Goal: Transaction & Acquisition: Purchase product/service

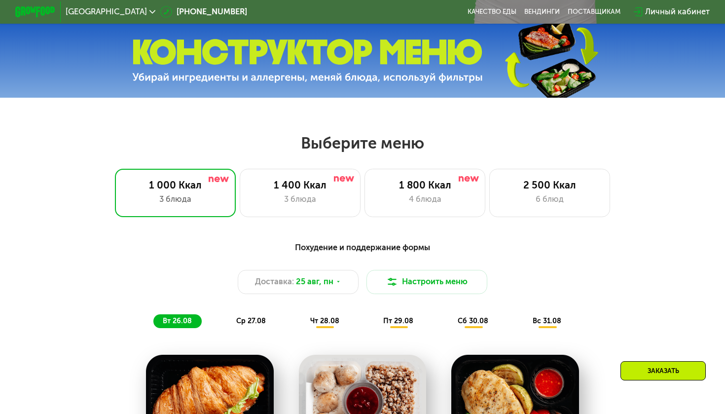
scroll to position [330, 0]
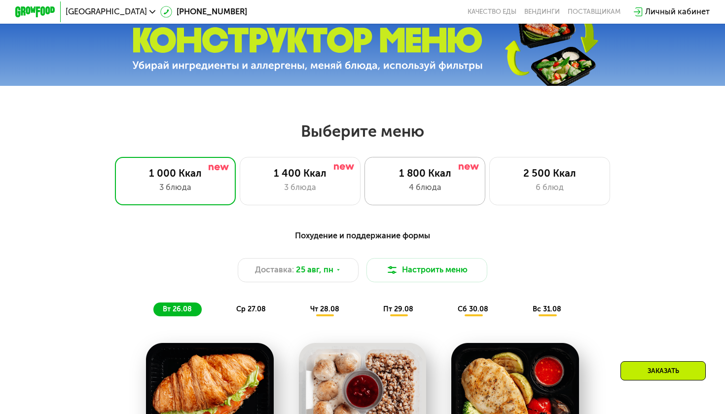
click at [432, 182] on div "4 блюда" at bounding box center [425, 187] width 100 height 12
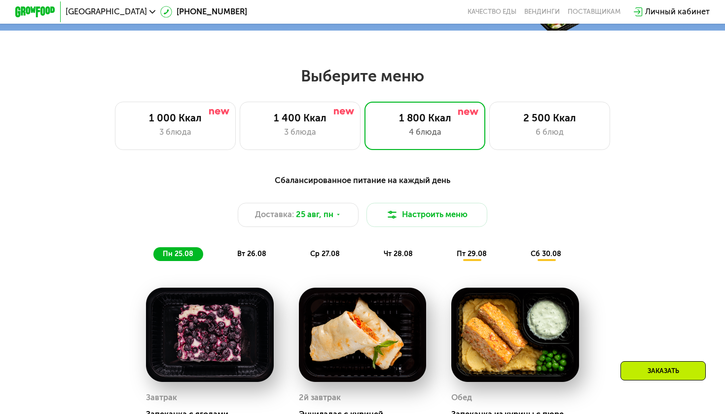
scroll to position [385, 0]
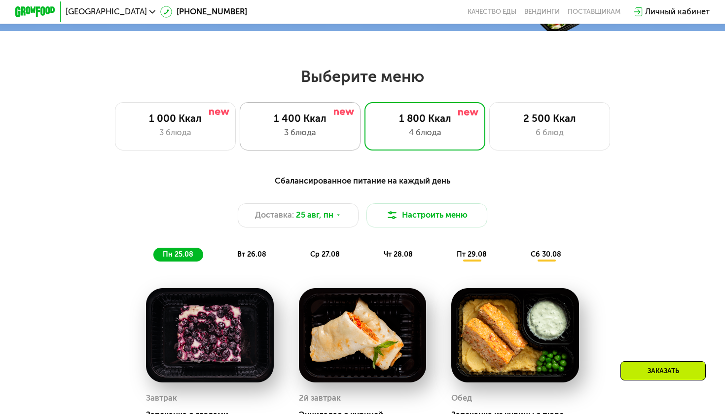
click at [291, 133] on div "3 блюда" at bounding box center [300, 133] width 100 height 12
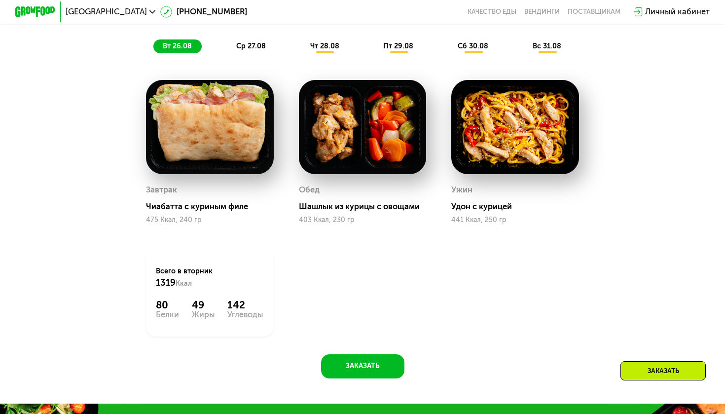
scroll to position [595, 0]
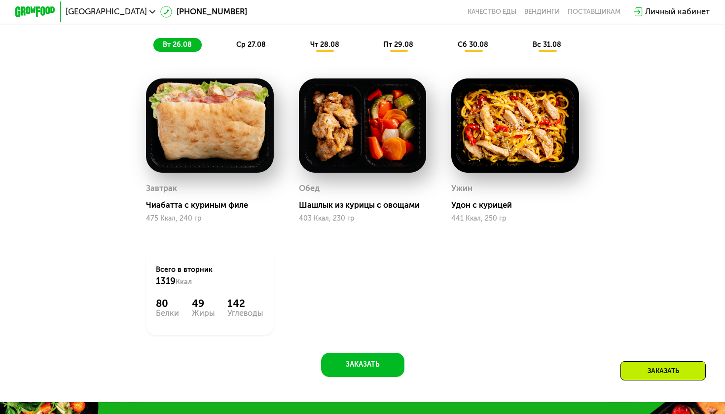
click at [241, 48] on span "ср 27.08" at bounding box center [251, 44] width 30 height 8
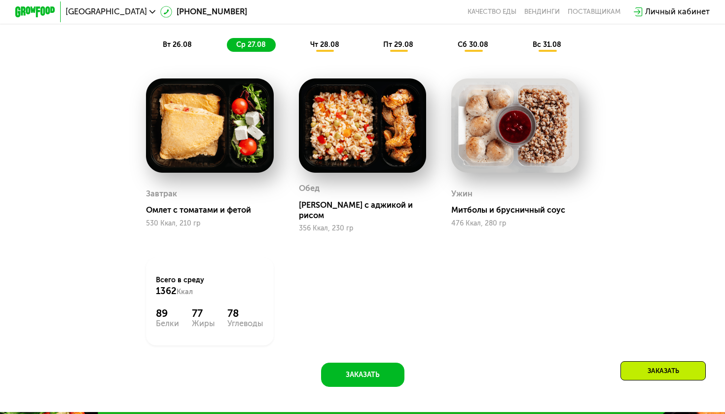
click at [316, 43] on span "чт 28.08" at bounding box center [324, 44] width 29 height 8
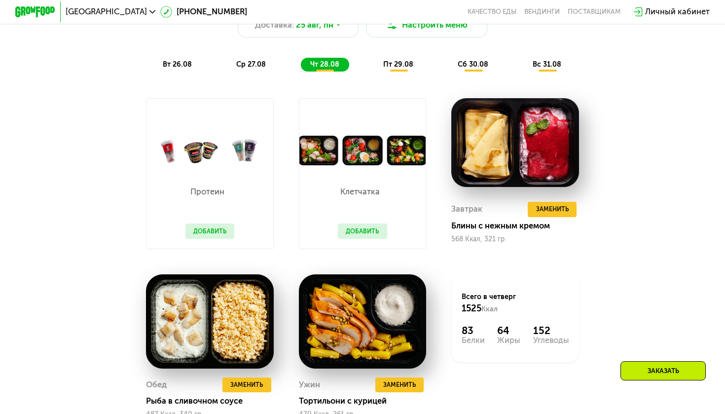
scroll to position [566, 0]
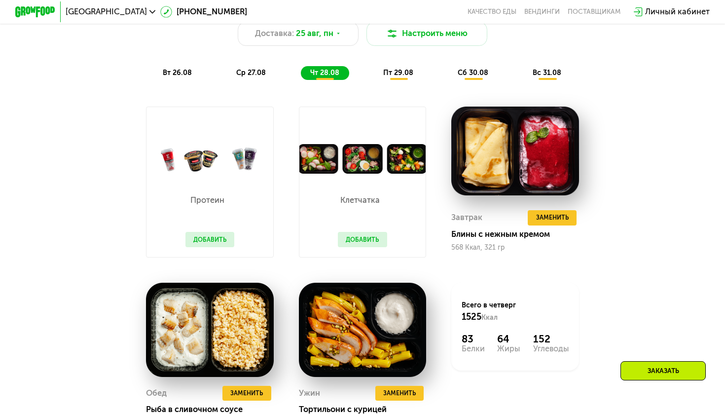
click at [400, 69] on span "пт 29.08" at bounding box center [398, 73] width 30 height 8
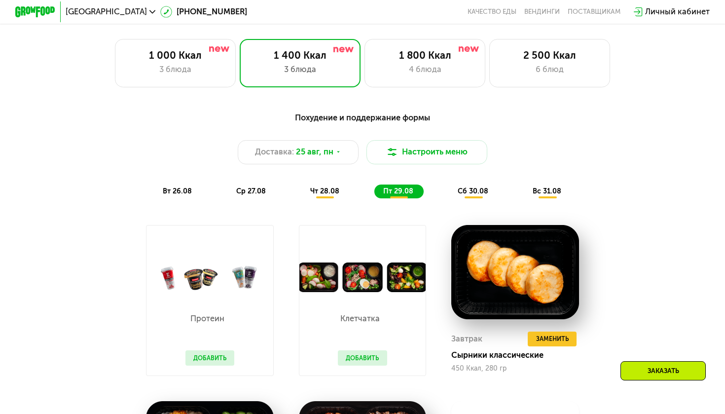
scroll to position [445, 0]
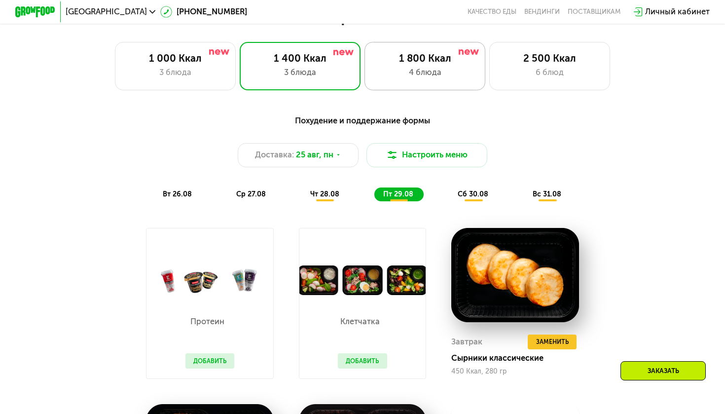
click at [489, 79] on div "1 800 Ккал 4 блюда" at bounding box center [549, 66] width 121 height 48
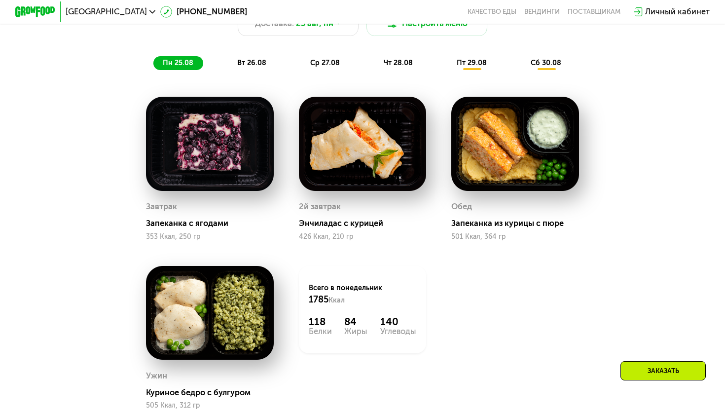
scroll to position [587, 0]
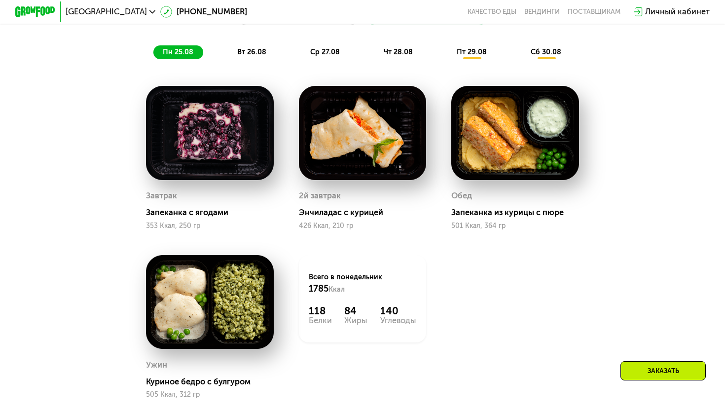
click at [247, 49] on span "вт 26.08" at bounding box center [251, 52] width 29 height 8
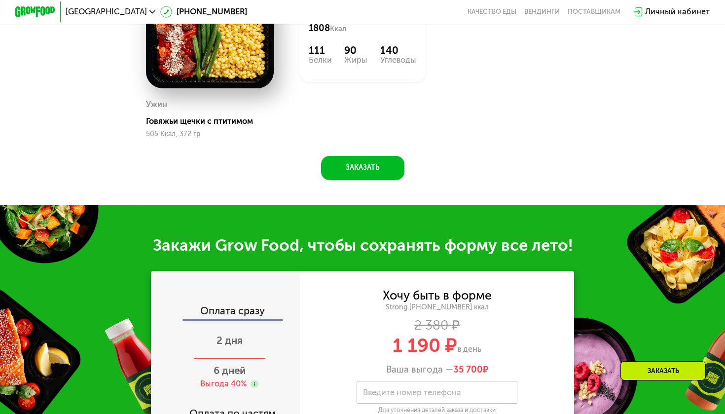
scroll to position [843, 0]
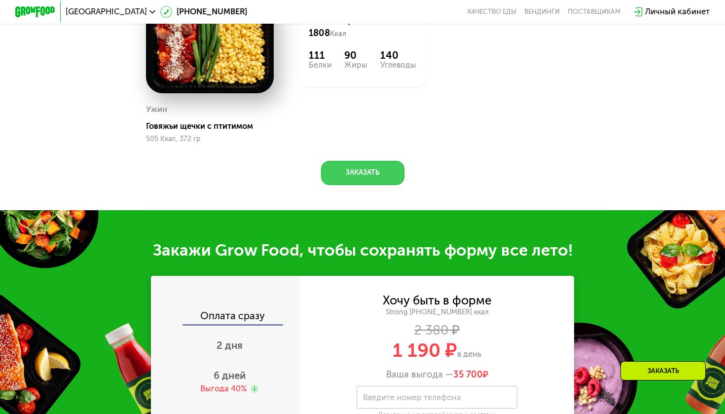
click at [368, 167] on button "Заказать" at bounding box center [362, 173] width 83 height 24
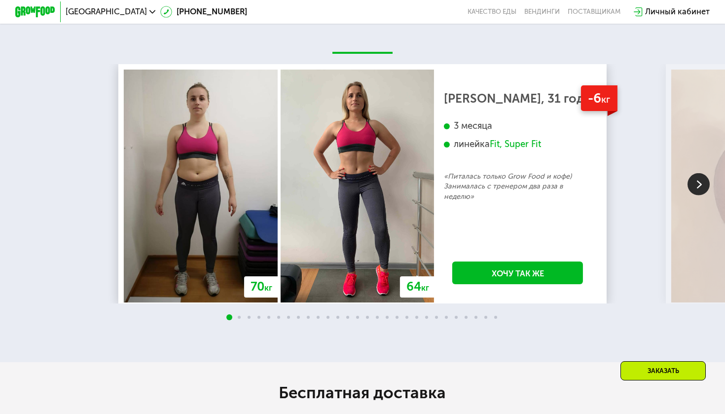
scroll to position [1739, 0]
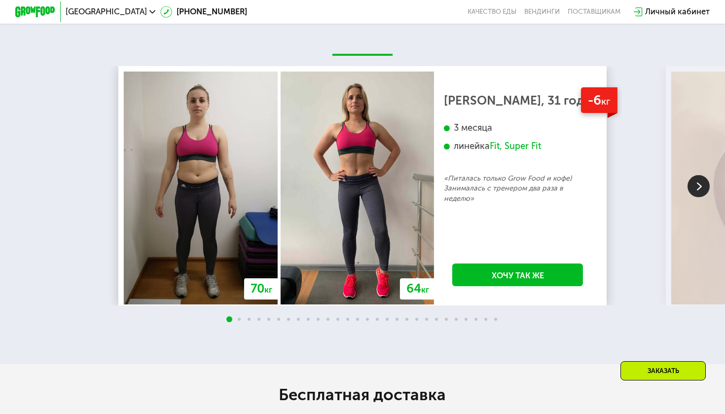
click at [237, 316] on div at bounding box center [362, 320] width 725 height 8
click at [692, 181] on img at bounding box center [698, 186] width 22 height 22
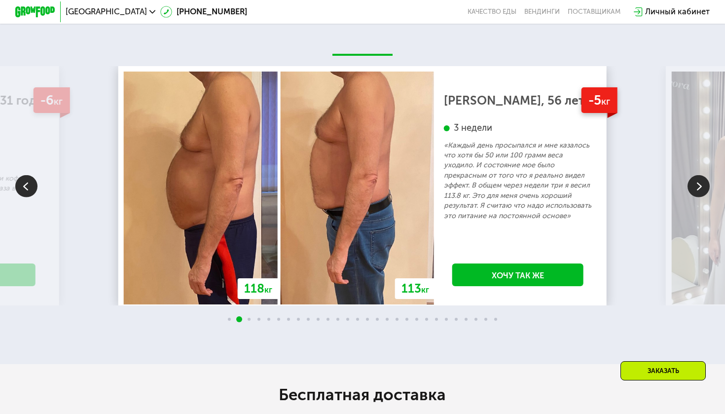
click at [696, 178] on img at bounding box center [698, 186] width 22 height 22
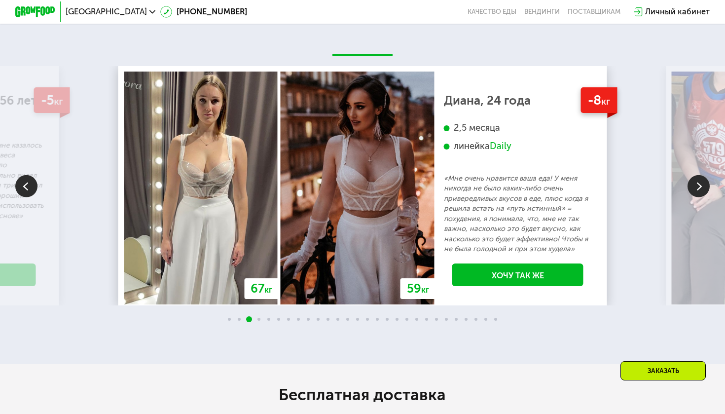
click at [696, 178] on img at bounding box center [698, 186] width 22 height 22
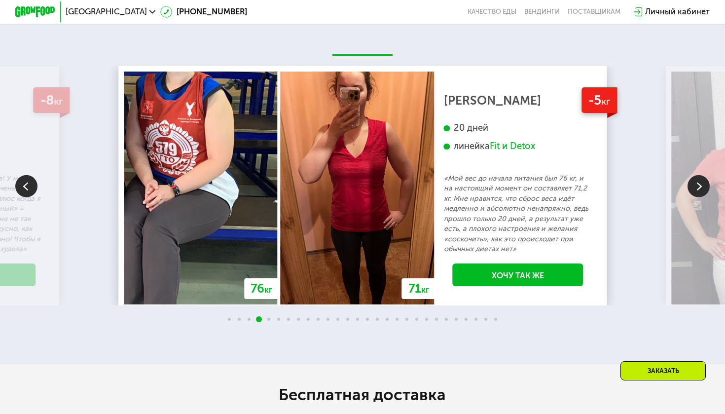
click at [696, 178] on img at bounding box center [698, 186] width 22 height 22
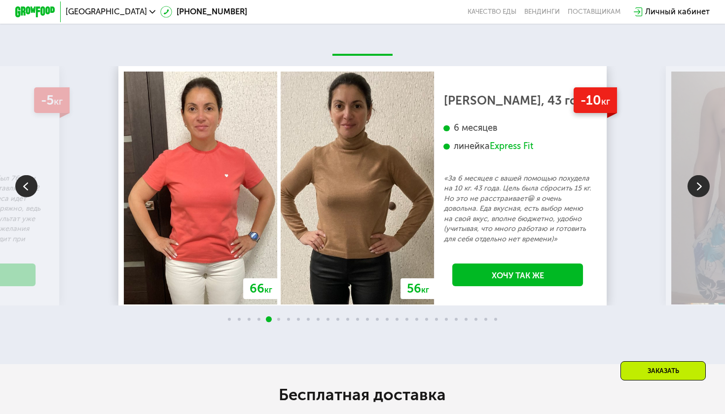
click at [696, 178] on img at bounding box center [698, 186] width 22 height 22
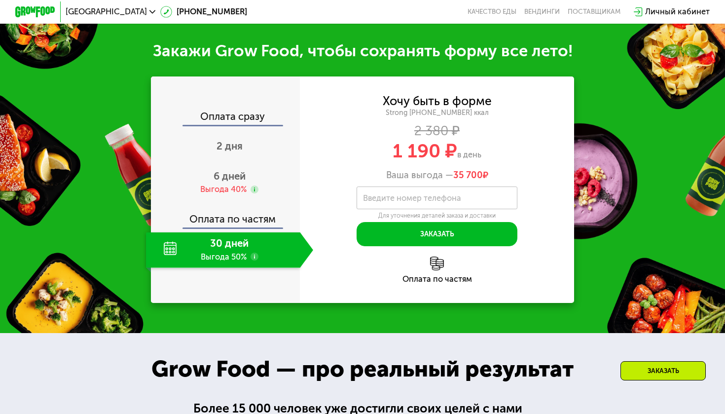
scroll to position [1051, 0]
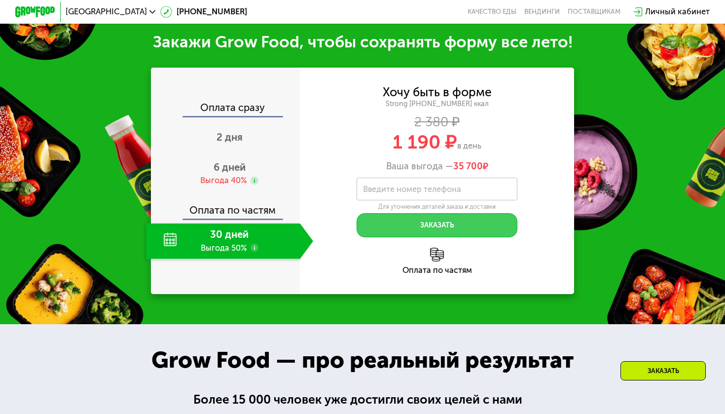
click at [403, 224] on button "Заказать" at bounding box center [436, 225] width 161 height 24
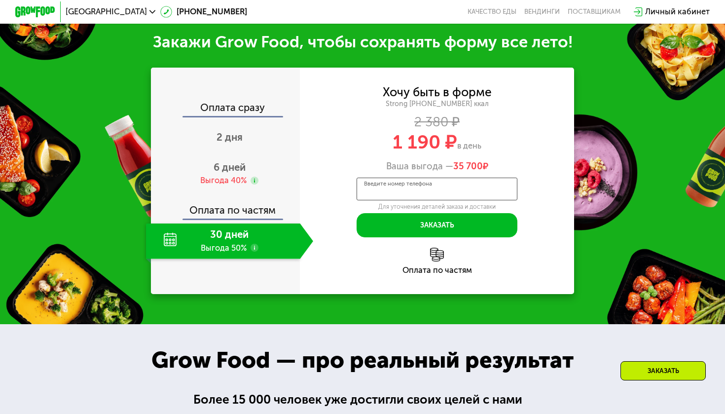
click at [409, 192] on input "Введите номер телефона" at bounding box center [436, 188] width 161 height 23
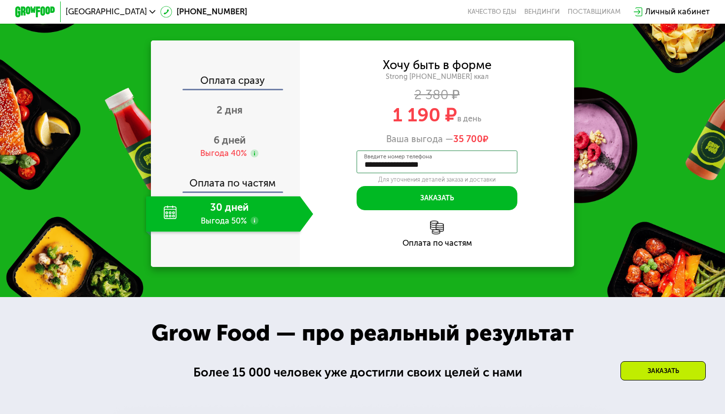
scroll to position [1061, 0]
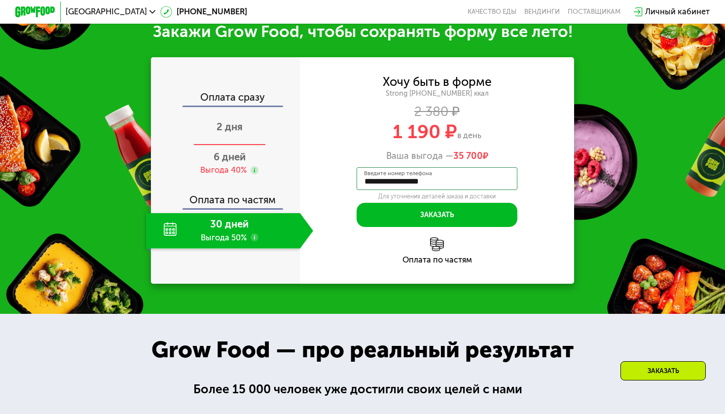
type input "**********"
click at [228, 124] on span "2 дня" at bounding box center [229, 127] width 26 height 12
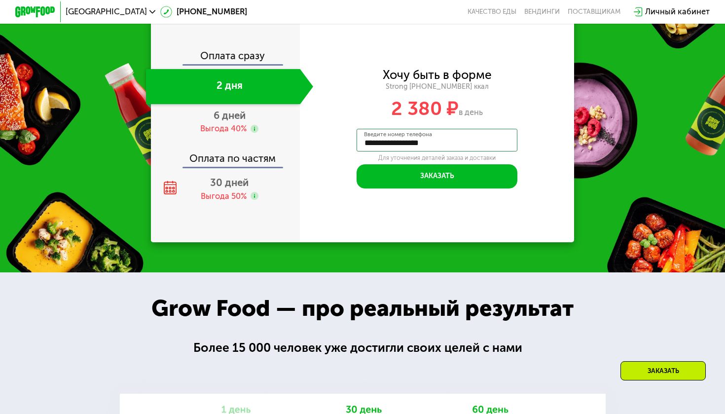
scroll to position [1096, 0]
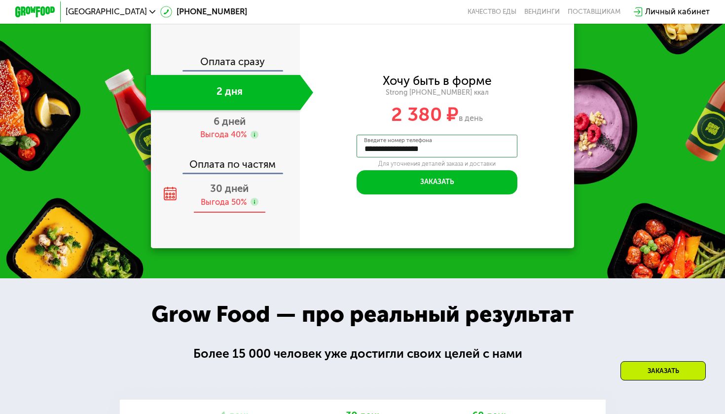
click at [219, 190] on span "30 дней" at bounding box center [229, 188] width 38 height 12
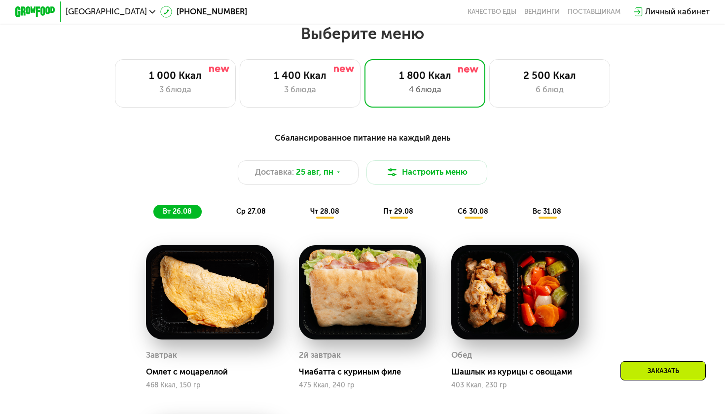
scroll to position [427, 0]
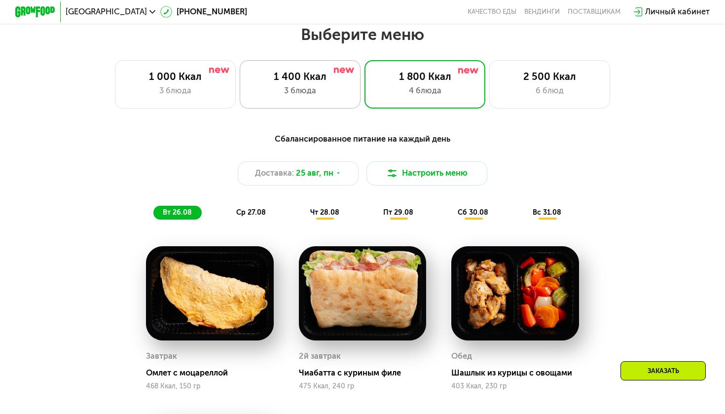
click at [322, 88] on div "3 блюда" at bounding box center [300, 91] width 100 height 12
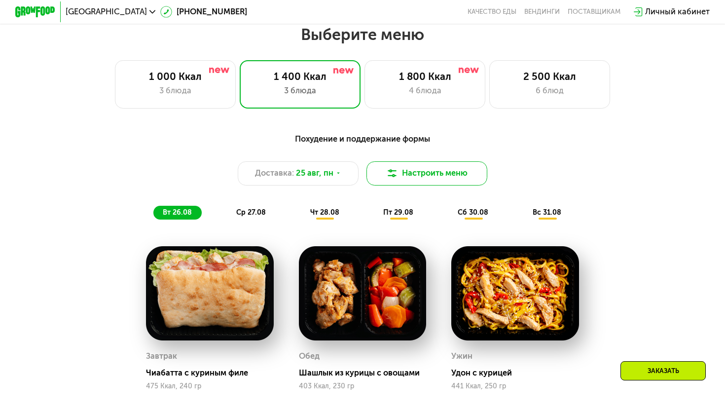
click at [373, 176] on button "Настроить меню" at bounding box center [426, 173] width 121 height 24
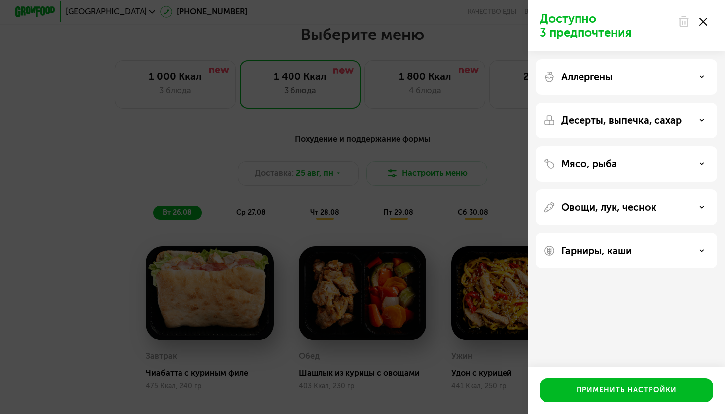
click at [698, 259] on div "Гарниры, каши" at bounding box center [625, 250] width 181 height 35
click at [703, 247] on div "Гарниры, каши" at bounding box center [626, 251] width 166 height 12
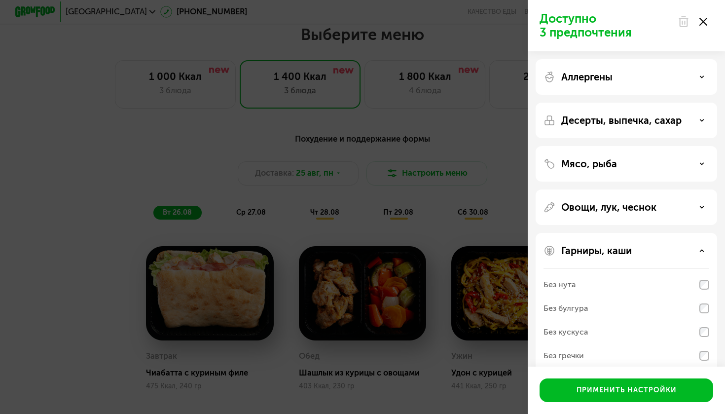
scroll to position [0, 0]
click at [696, 189] on div "Мясо, рыба" at bounding box center [625, 206] width 181 height 35
click at [699, 165] on icon at bounding box center [701, 163] width 5 height 5
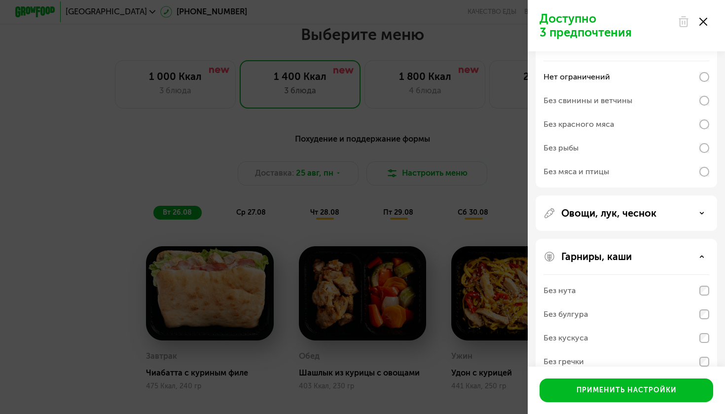
scroll to position [127, 0]
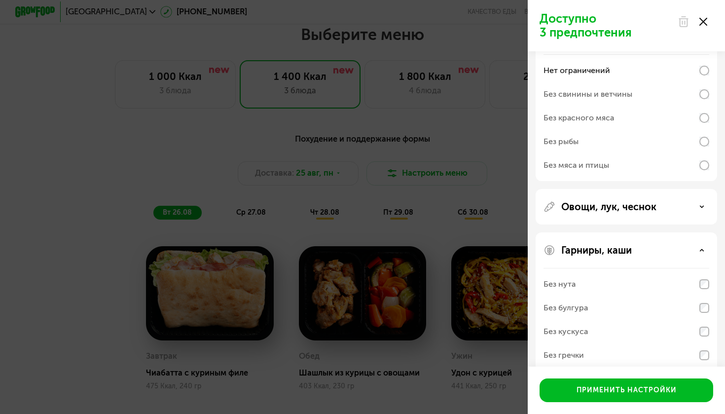
click at [696, 205] on div "Овощи, лук, чеснок" at bounding box center [626, 207] width 166 height 12
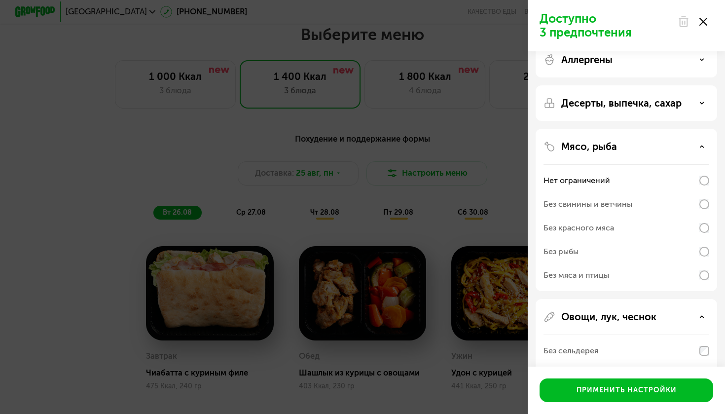
scroll to position [0, 0]
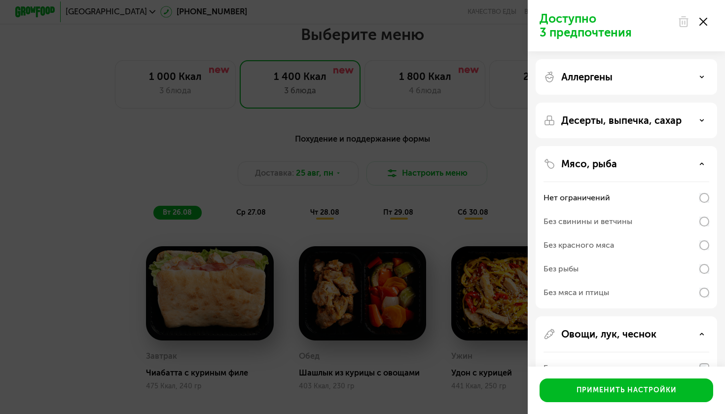
click at [699, 120] on icon at bounding box center [701, 120] width 5 height 5
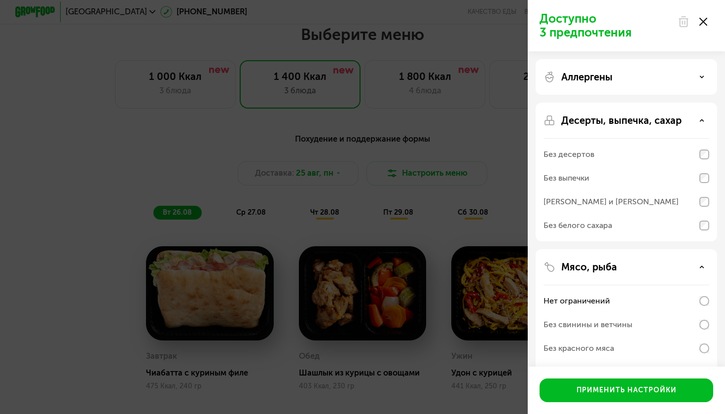
click at [698, 123] on div "Десерты, выпечка, сахар" at bounding box center [626, 120] width 166 height 12
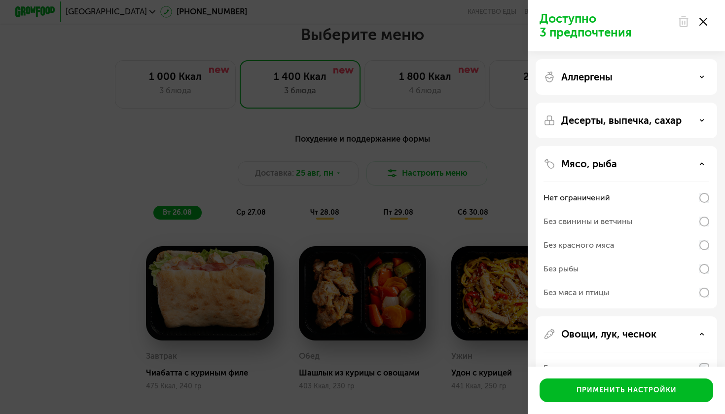
click at [698, 166] on div "Мясо, рыба" at bounding box center [626, 164] width 166 height 12
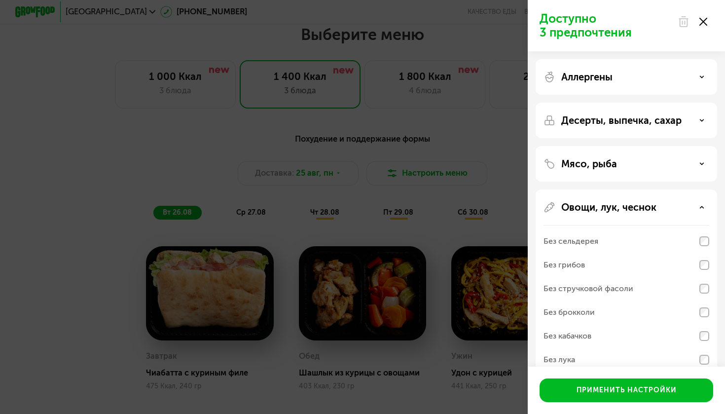
click at [698, 72] on div "Аллергены" at bounding box center [626, 77] width 166 height 12
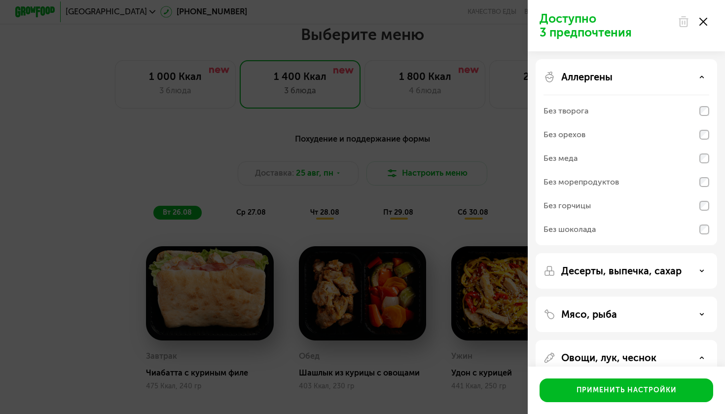
click at [698, 77] on div "Аллергены" at bounding box center [626, 77] width 166 height 12
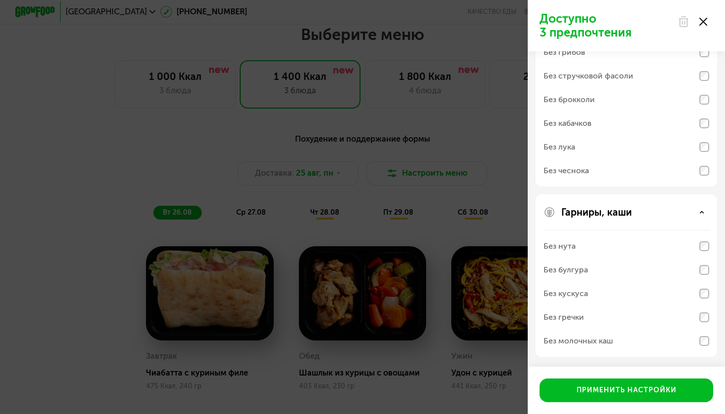
scroll to position [212, 0]
click at [703, 21] on use at bounding box center [703, 22] width 8 height 8
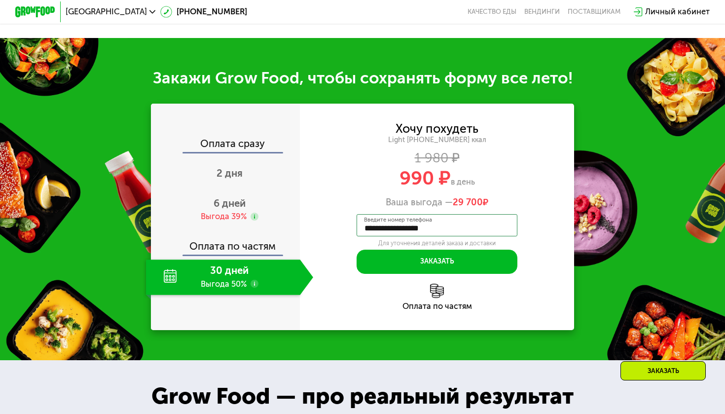
scroll to position [959, 0]
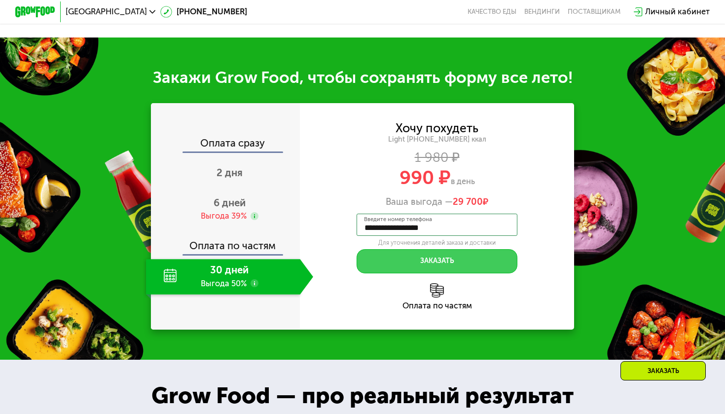
click at [432, 261] on button "Заказать" at bounding box center [436, 261] width 161 height 24
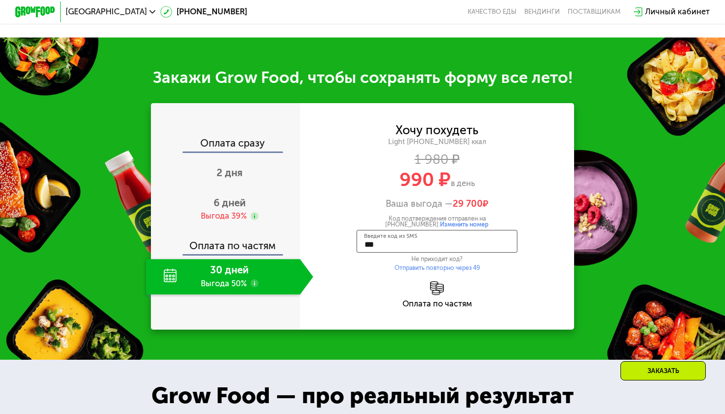
type input "****"
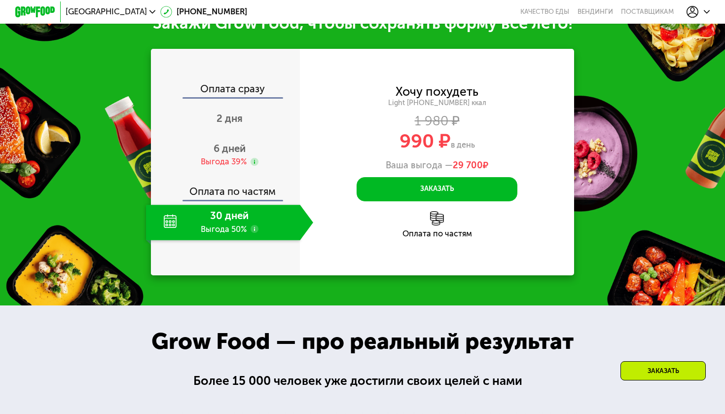
scroll to position [986, 0]
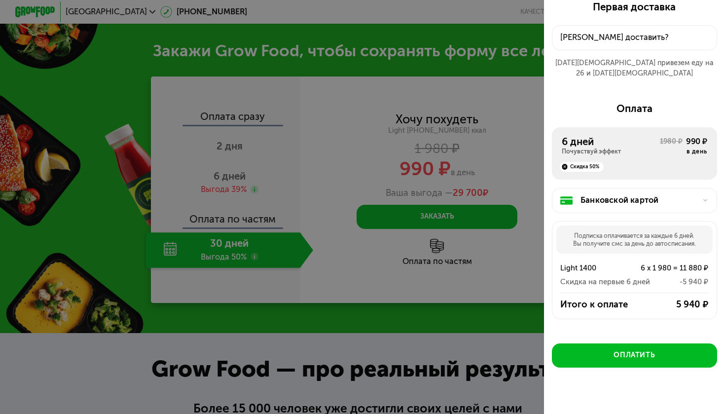
scroll to position [26, 0]
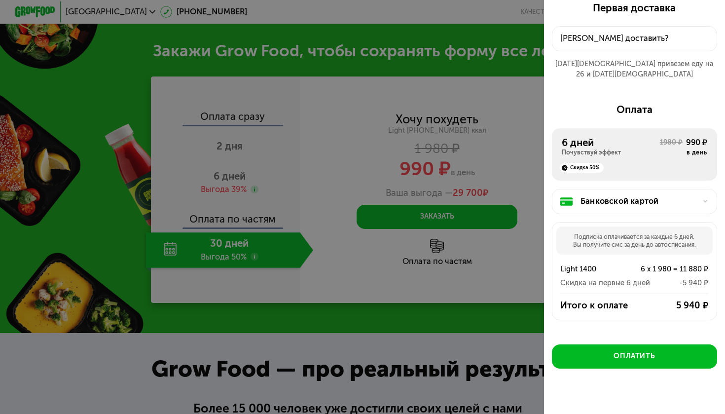
click at [620, 148] on div "Почувствуй эффект" at bounding box center [611, 152] width 98 height 8
click at [663, 156] on div "Скидка 50%" at bounding box center [634, 164] width 145 height 16
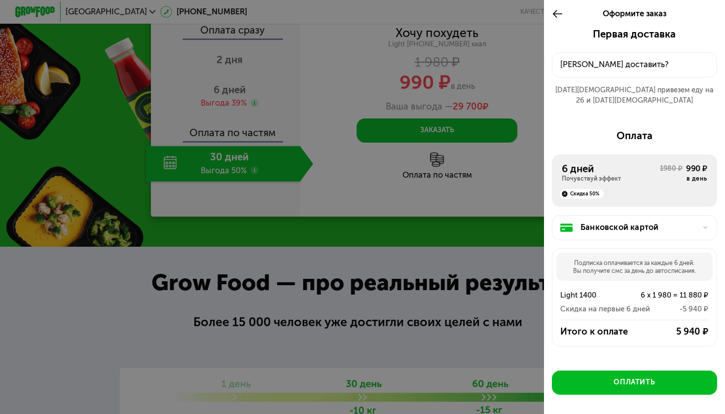
scroll to position [0, 0]
click at [555, 11] on use at bounding box center [557, 14] width 9 height 8
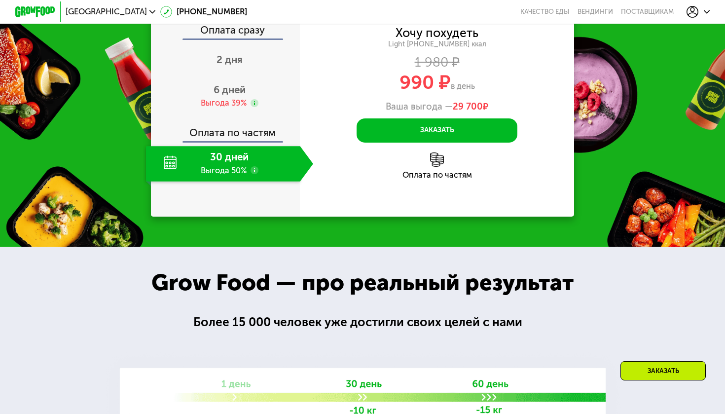
scroll to position [994, 0]
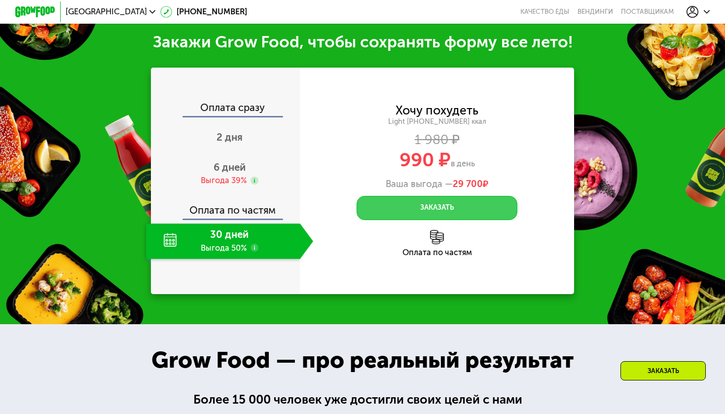
click at [434, 203] on button "Заказать" at bounding box center [436, 208] width 161 height 24
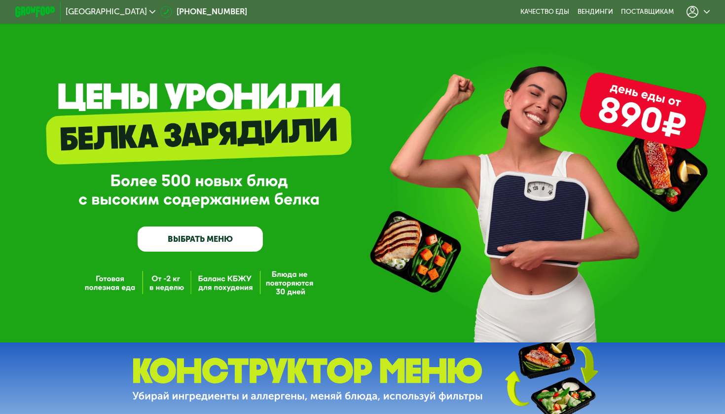
scroll to position [0, 0]
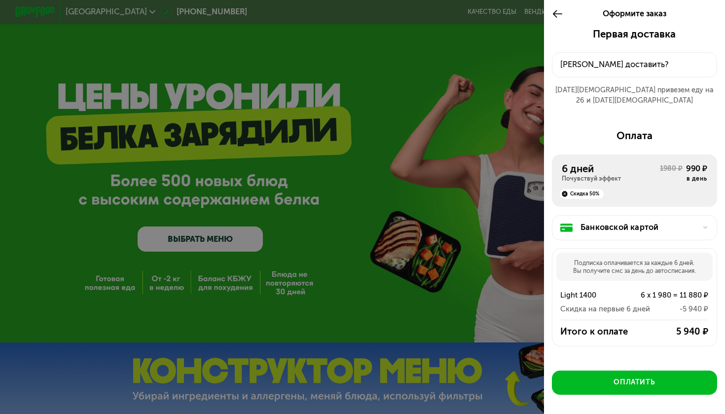
click at [603, 61] on div "[PERSON_NAME] доставить?" at bounding box center [634, 65] width 148 height 12
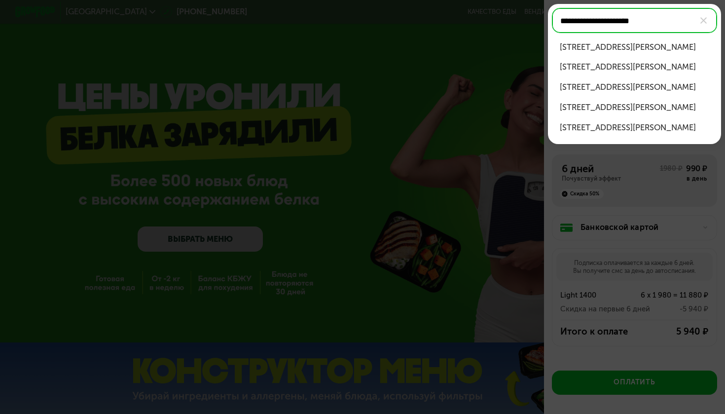
click at [679, 47] on div "ул Преображенский Вал, д 4, кв 10" at bounding box center [634, 47] width 149 height 12
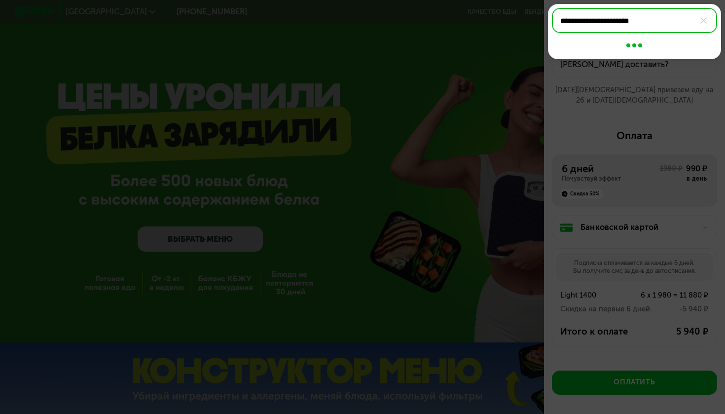
type input "**********"
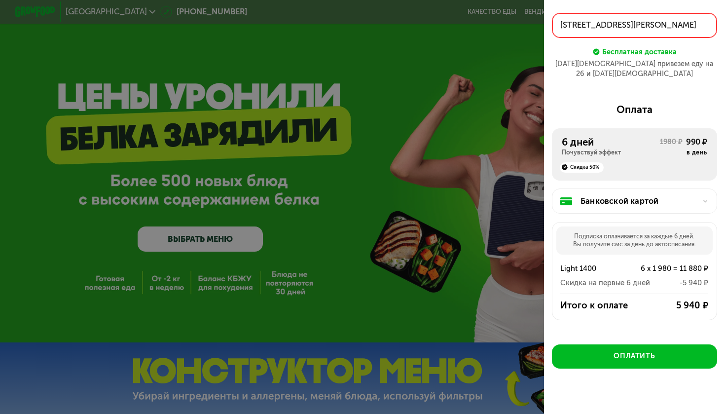
scroll to position [39, 0]
click at [612, 233] on div "Подписка оплачивается за каждые 6 дней. Вы получите смс за день до автосписания." at bounding box center [634, 241] width 156 height 28
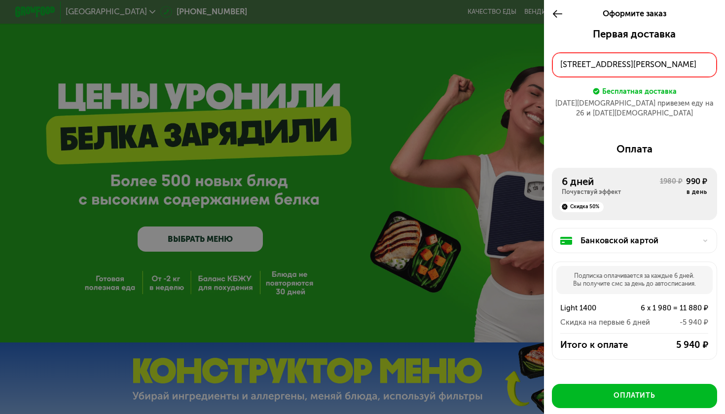
scroll to position [0, 0]
click at [556, 14] on use at bounding box center [557, 14] width 9 height 8
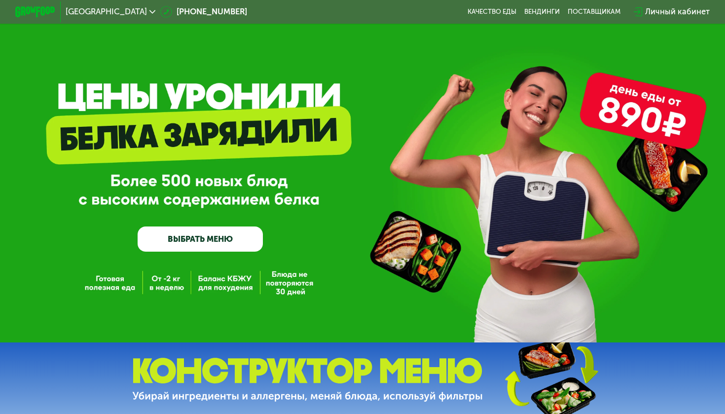
click at [669, 15] on div "Личный кабинет" at bounding box center [677, 12] width 65 height 12
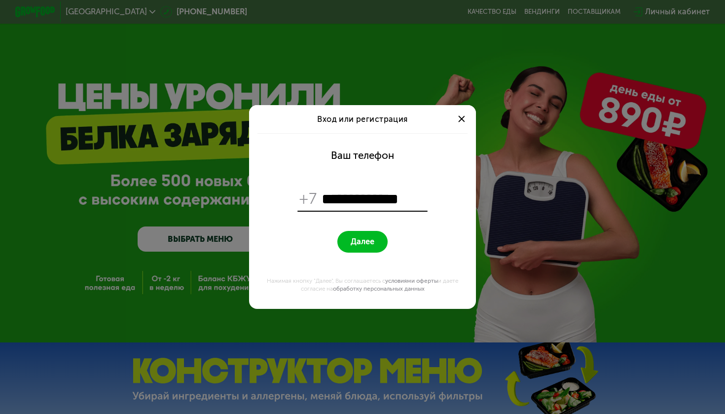
type input "**********"
click at [362, 241] on button "Далее" at bounding box center [362, 242] width 50 height 22
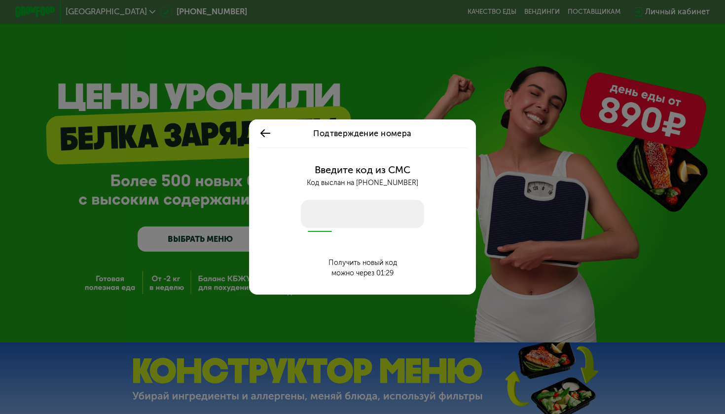
click at [310, 214] on input "number" at bounding box center [362, 214] width 123 height 28
type input "****"
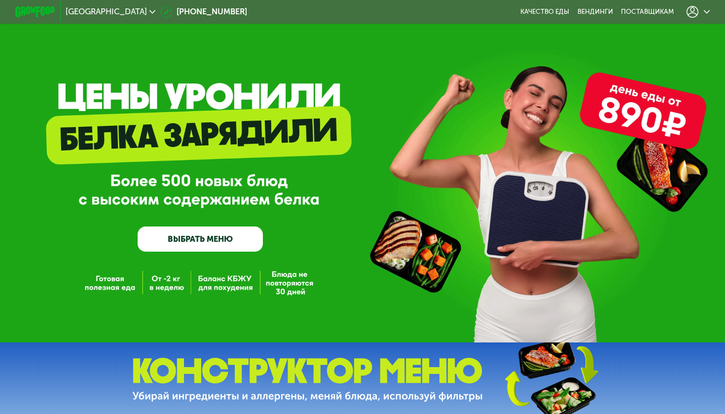
click at [690, 8] on icon at bounding box center [692, 12] width 12 height 12
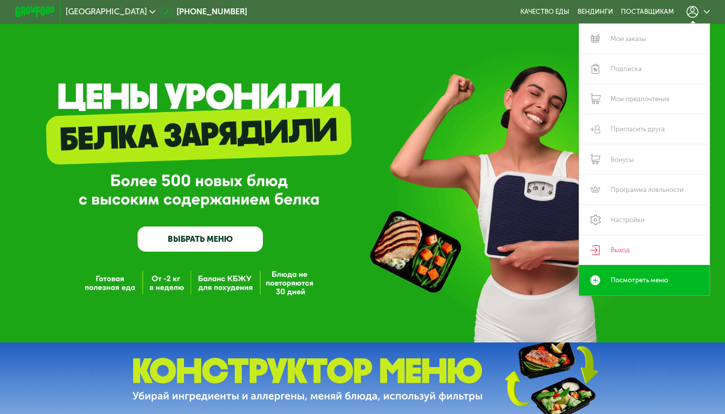
click at [429, 109] on div "GrowFood — доставка правильного питания ВЫБРАТЬ МЕНЮ" at bounding box center [362, 171] width 725 height 342
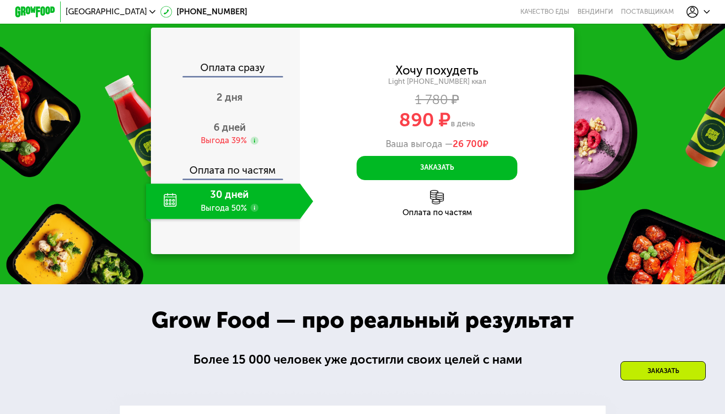
scroll to position [1038, 0]
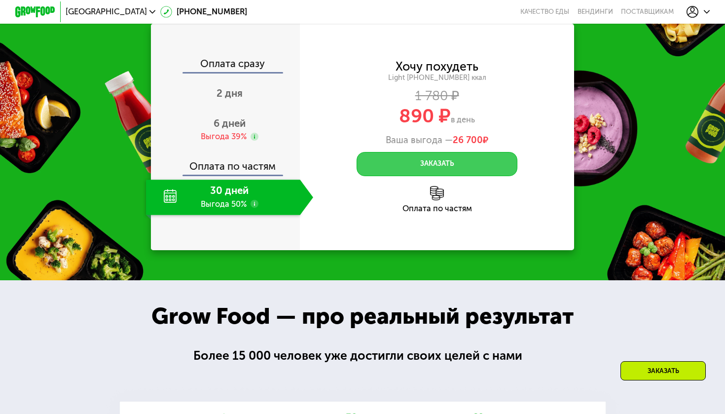
click at [447, 155] on button "Заказать" at bounding box center [436, 164] width 161 height 24
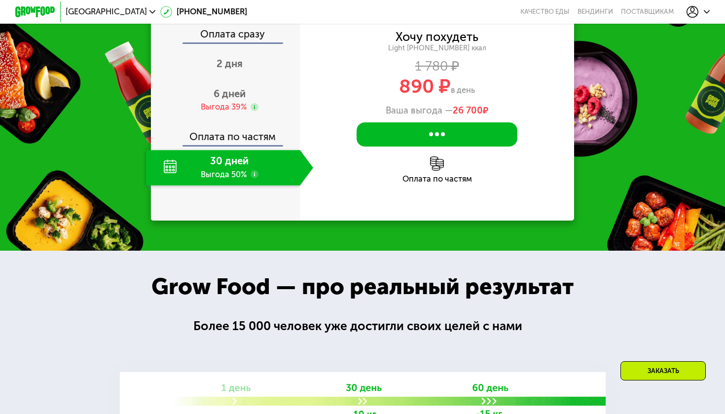
scroll to position [1084, 0]
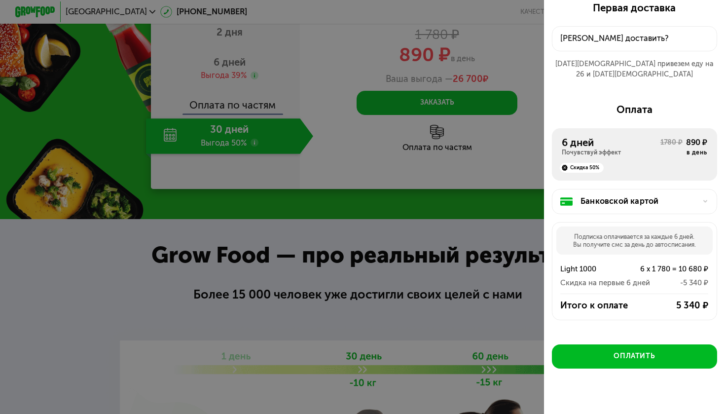
scroll to position [1118, 0]
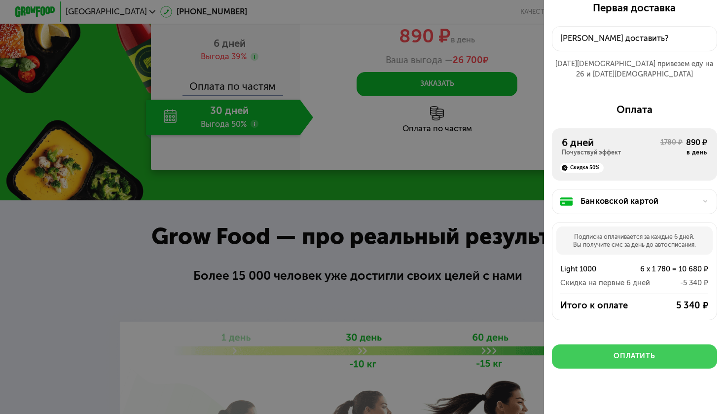
click at [620, 350] on button "Оплатить" at bounding box center [634, 356] width 165 height 24
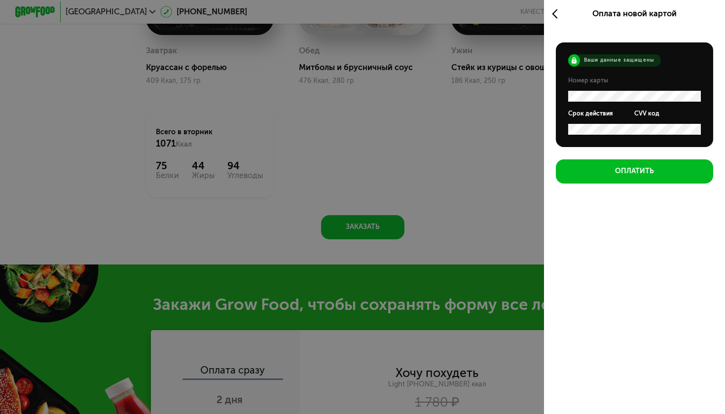
scroll to position [733, 0]
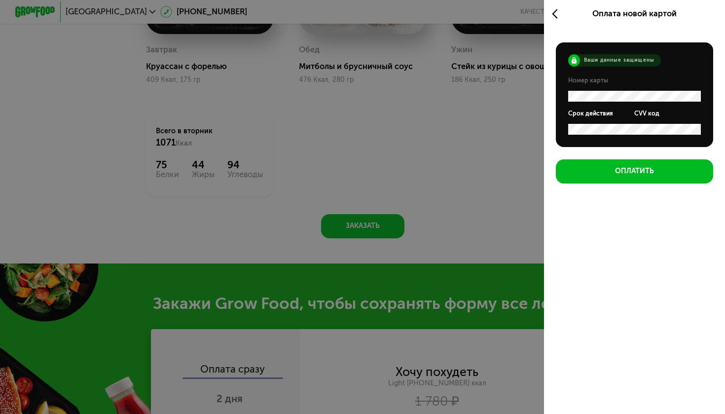
click at [559, 15] on icon at bounding box center [557, 14] width 11 height 12
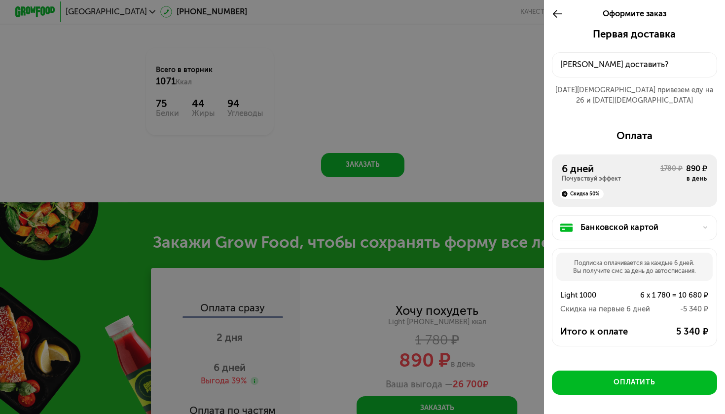
scroll to position [0, 0]
click at [555, 12] on use at bounding box center [557, 14] width 9 height 8
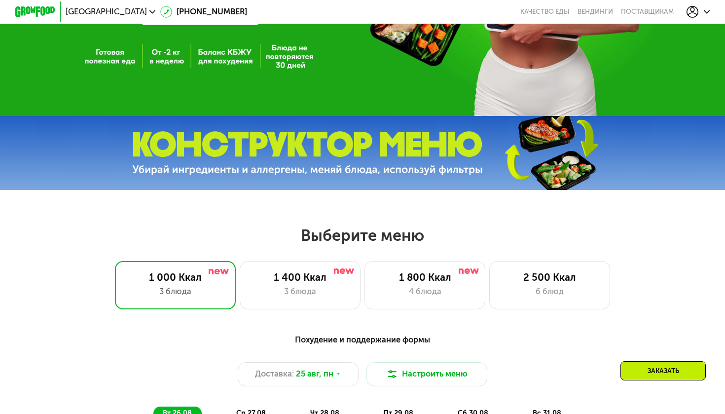
scroll to position [53, 0]
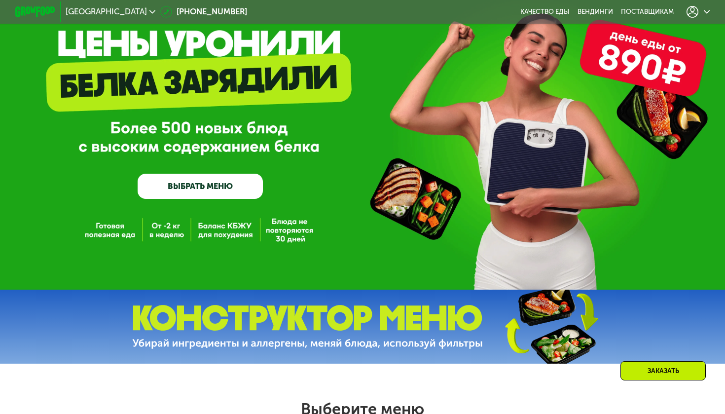
click at [693, 12] on icon at bounding box center [692, 12] width 12 height 12
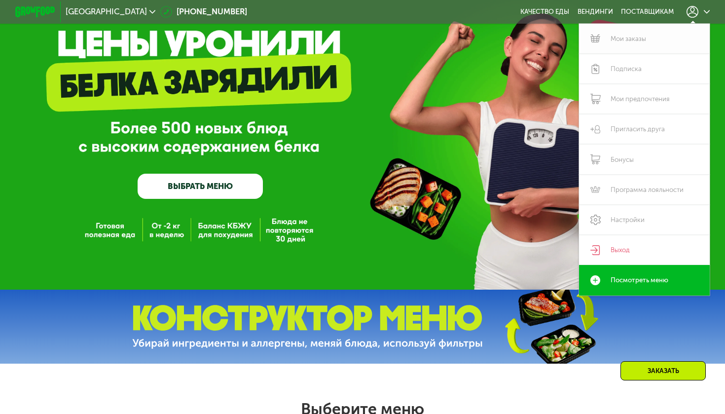
click at [647, 35] on link "Мои заказы" at bounding box center [644, 39] width 131 height 30
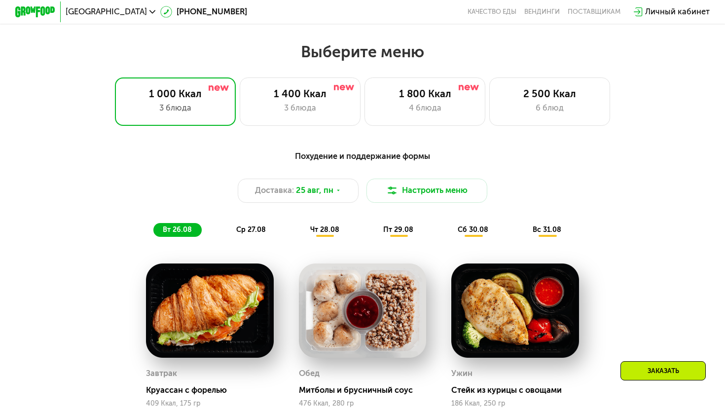
scroll to position [419, 0]
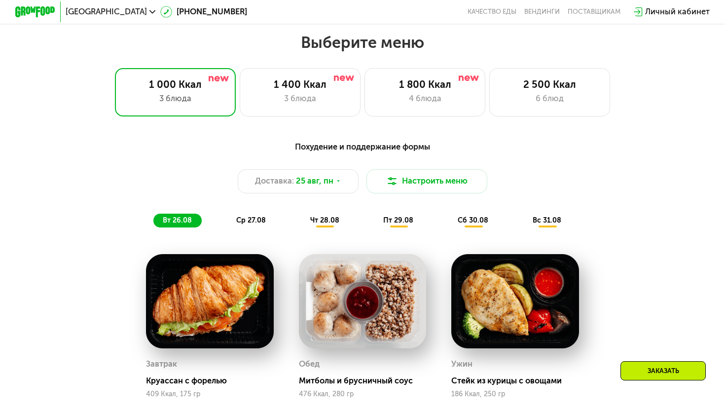
click at [669, 370] on div "Заказать" at bounding box center [662, 370] width 85 height 19
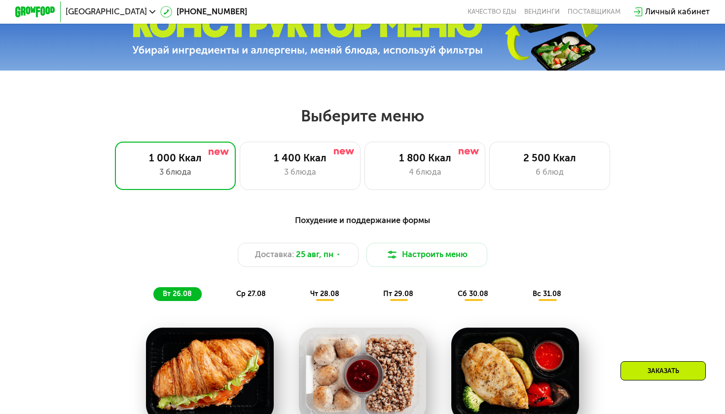
scroll to position [355, 0]
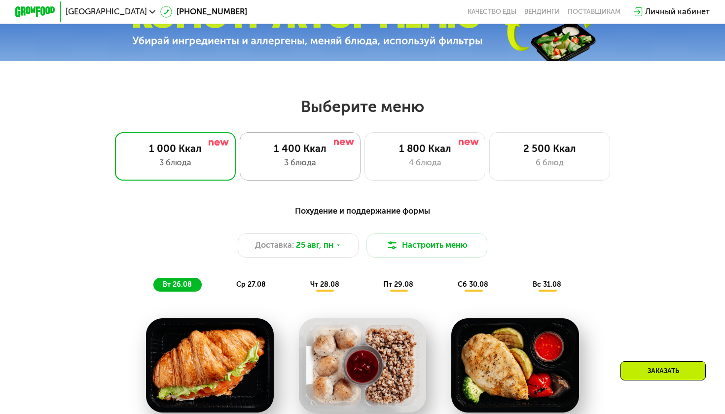
click at [304, 162] on div "3 блюда" at bounding box center [300, 163] width 100 height 12
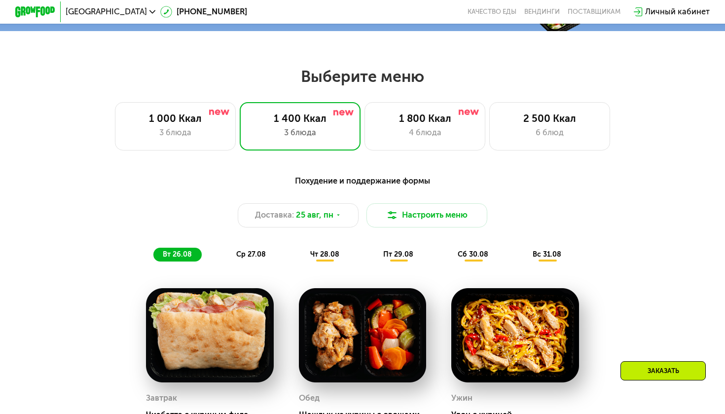
scroll to position [378, 0]
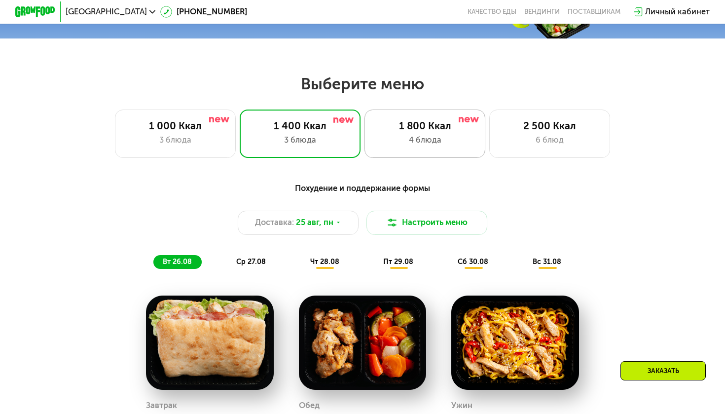
click at [419, 144] on div "4 блюда" at bounding box center [425, 140] width 100 height 12
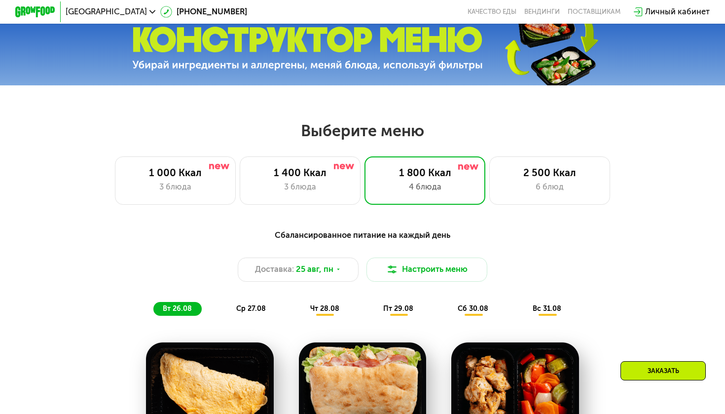
scroll to position [330, 0]
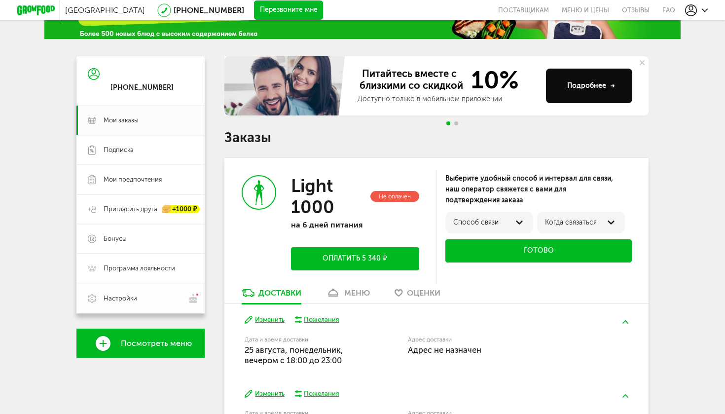
scroll to position [58, 0]
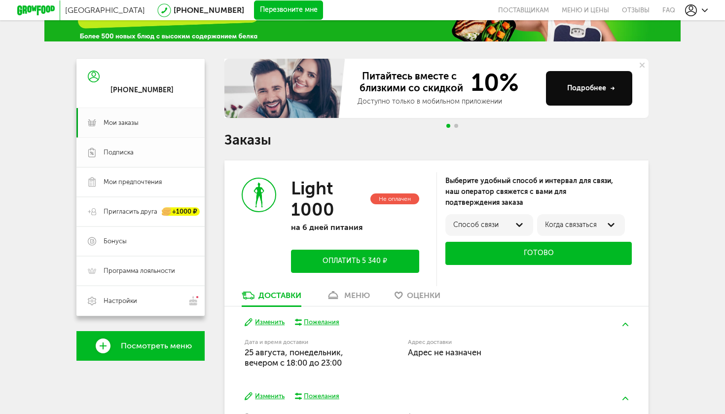
click at [126, 158] on link "Подписка" at bounding box center [140, 153] width 128 height 30
